Goal: Task Accomplishment & Management: Use online tool/utility

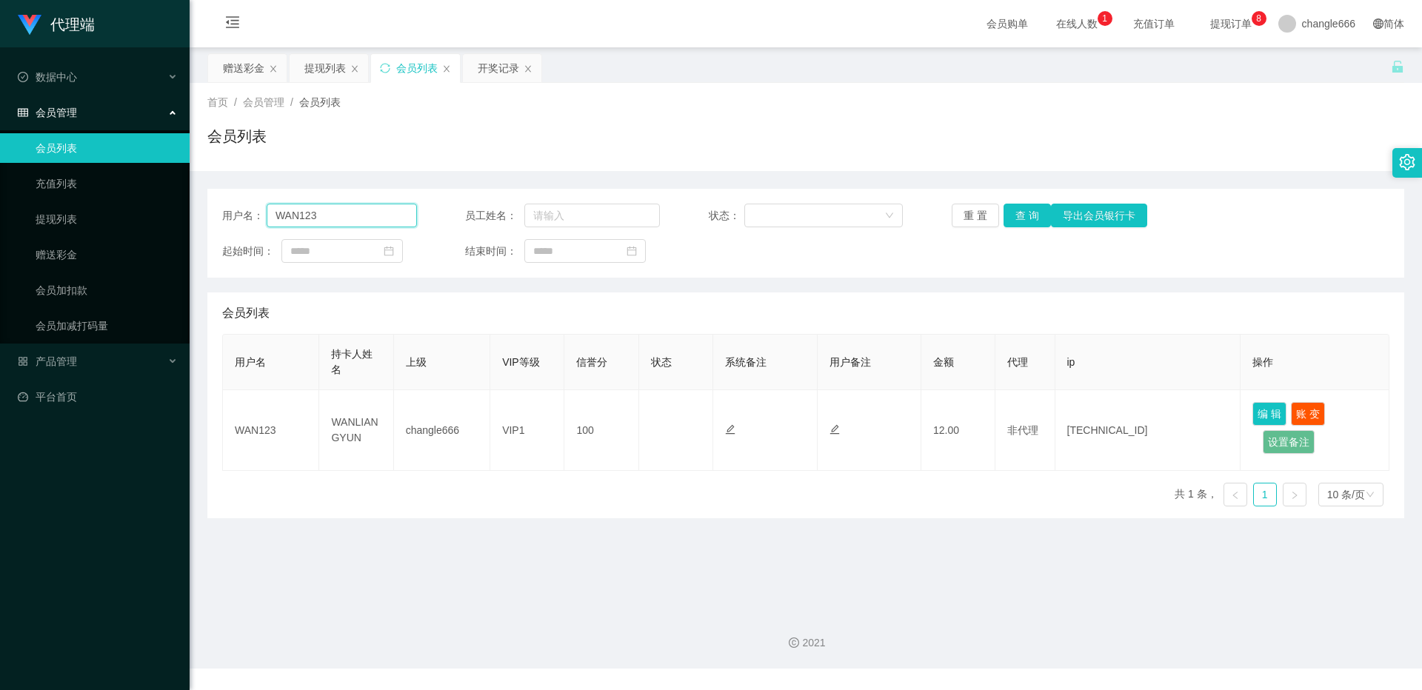
click at [337, 219] on input "WAN123" at bounding box center [342, 216] width 150 height 24
paste input "tb8132823758"
type input "tb8132823758"
drag, startPoint x: 247, startPoint y: 71, endPoint x: 300, endPoint y: 116, distance: 69.4
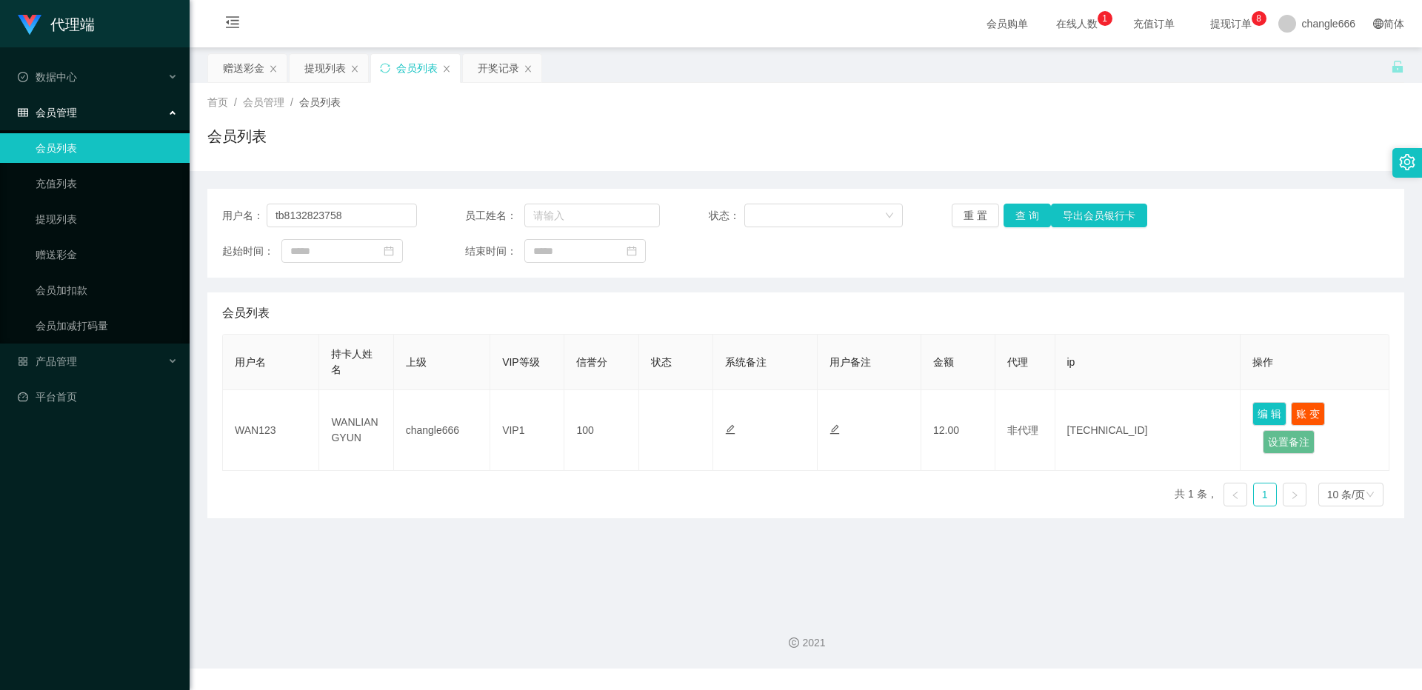
click at [247, 71] on div "赠送彩金" at bounding box center [243, 68] width 41 height 28
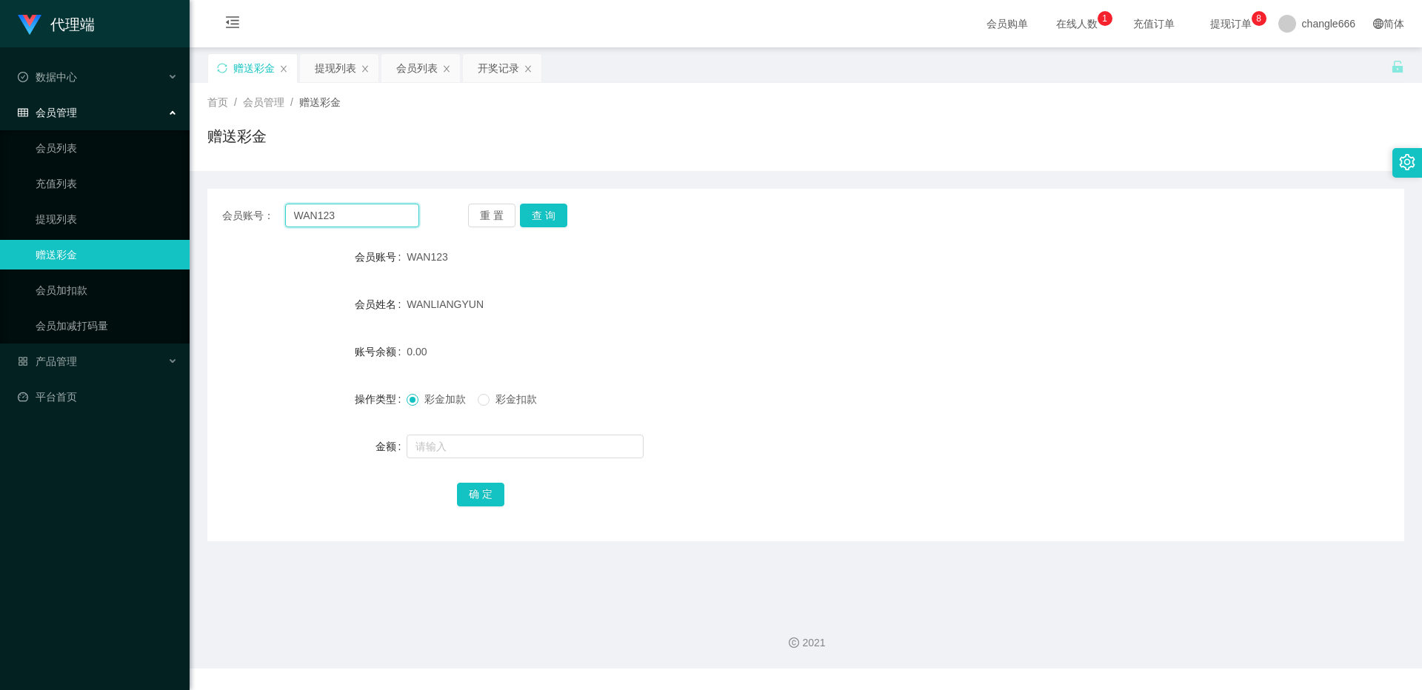
click at [354, 224] on input "WAN123" at bounding box center [352, 216] width 134 height 24
drag, startPoint x: 354, startPoint y: 224, endPoint x: 427, endPoint y: 213, distance: 73.6
click at [354, 224] on input "WAN123" at bounding box center [352, 216] width 134 height 24
paste input "tb8132823758"
type input "tb8132823758"
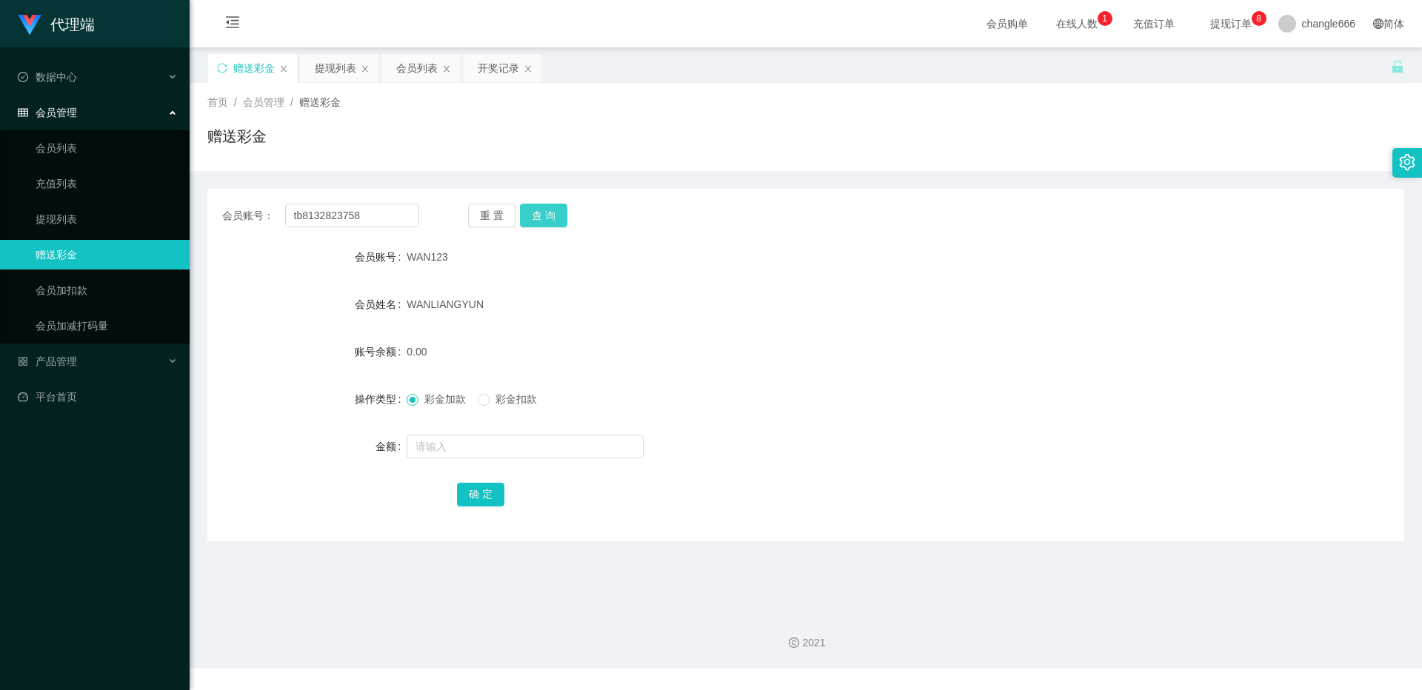
click at [537, 216] on button "查 询" at bounding box center [543, 216] width 47 height 24
click at [554, 220] on button "查 询" at bounding box center [543, 216] width 47 height 24
